Goal: Transaction & Acquisition: Purchase product/service

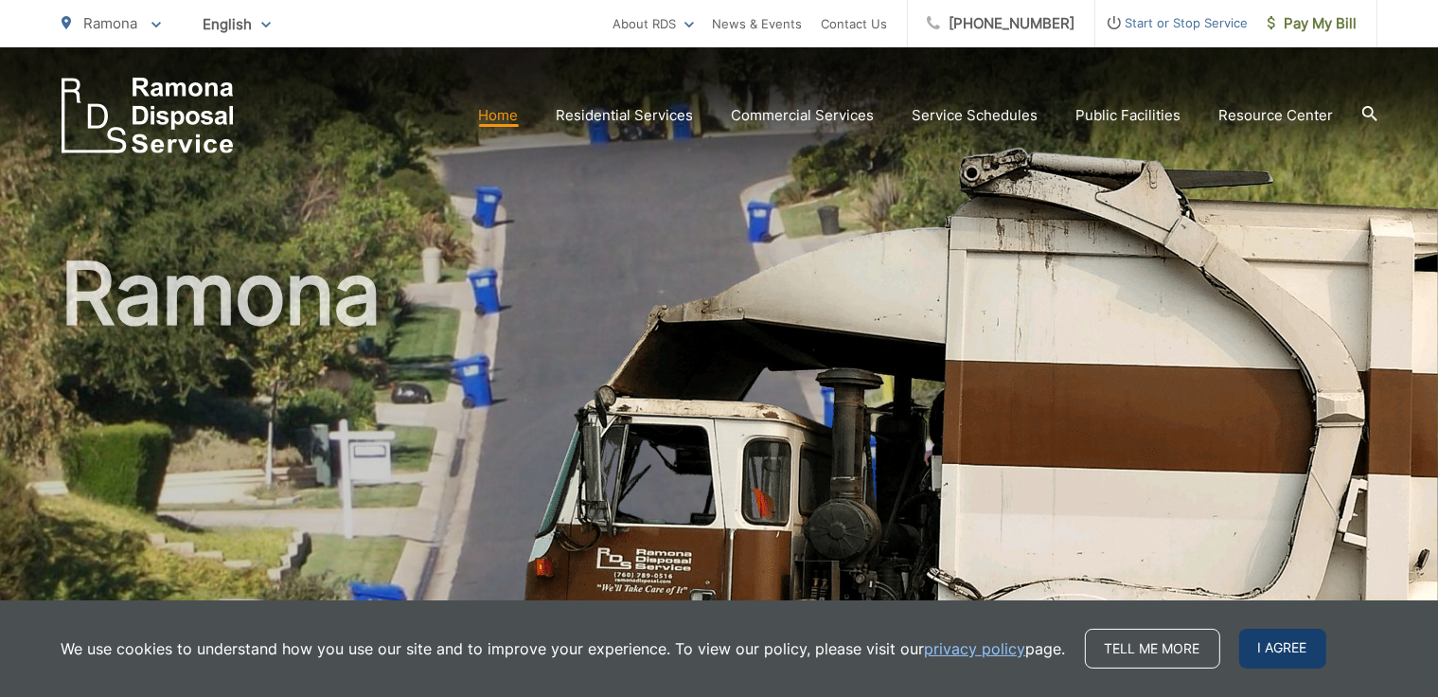
click at [1282, 638] on span "I agree" at bounding box center [1282, 648] width 87 height 40
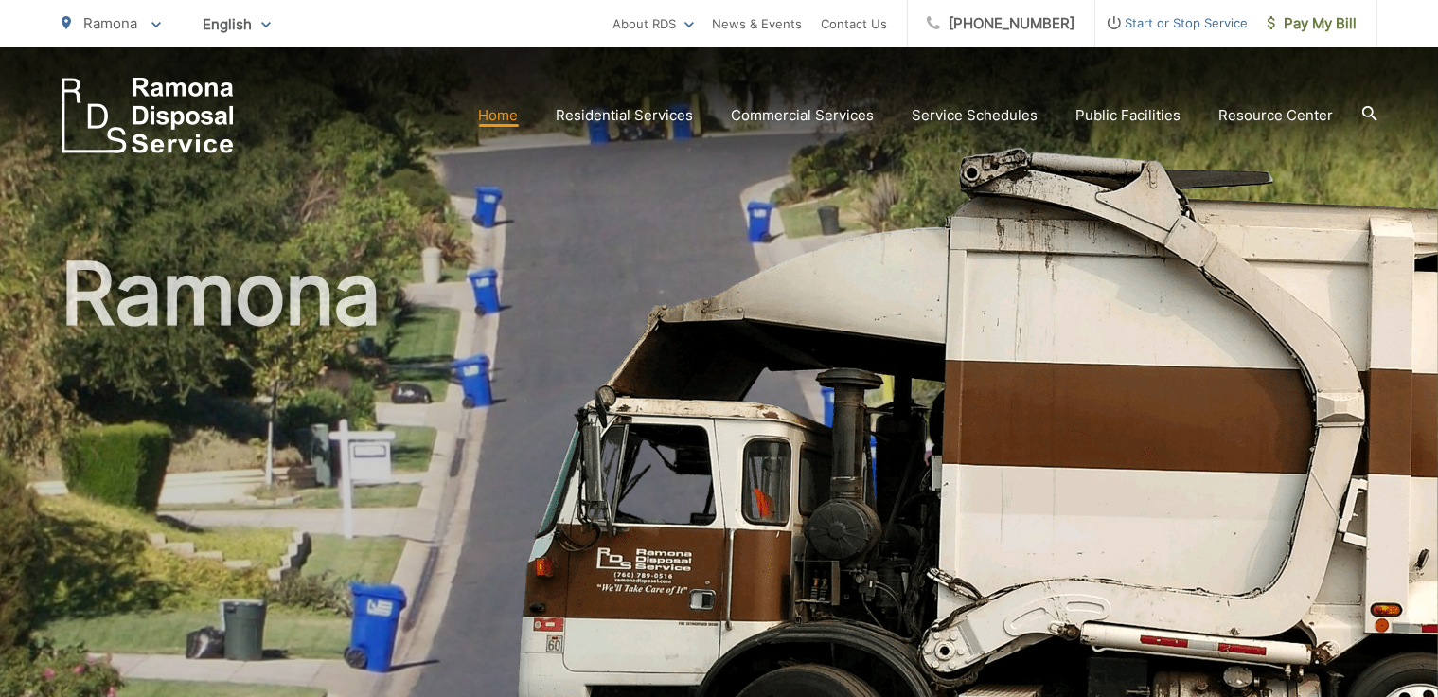
click at [512, 118] on link "Home" at bounding box center [499, 115] width 40 height 23
click at [1304, 23] on span "Pay My Bill" at bounding box center [1312, 23] width 90 height 23
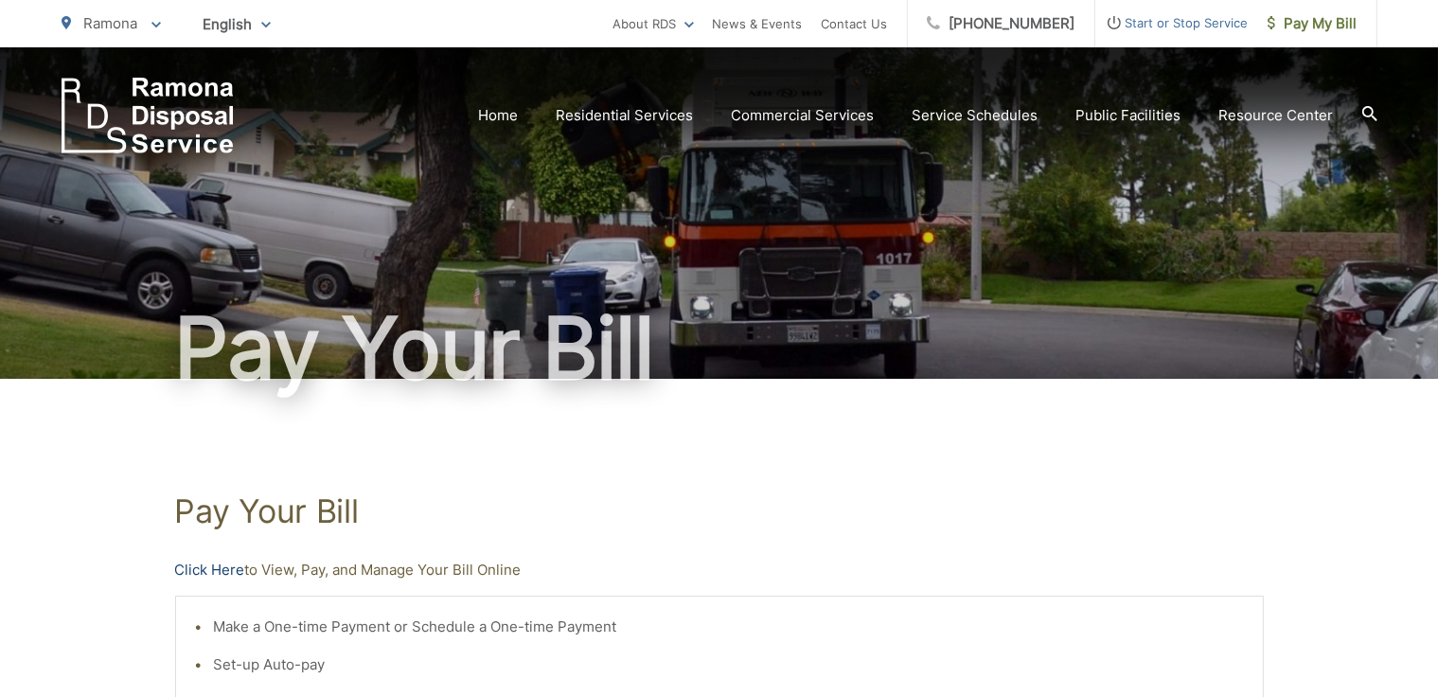
click at [206, 566] on link "Click Here" at bounding box center [210, 569] width 70 height 23
